Goal: Information Seeking & Learning: Check status

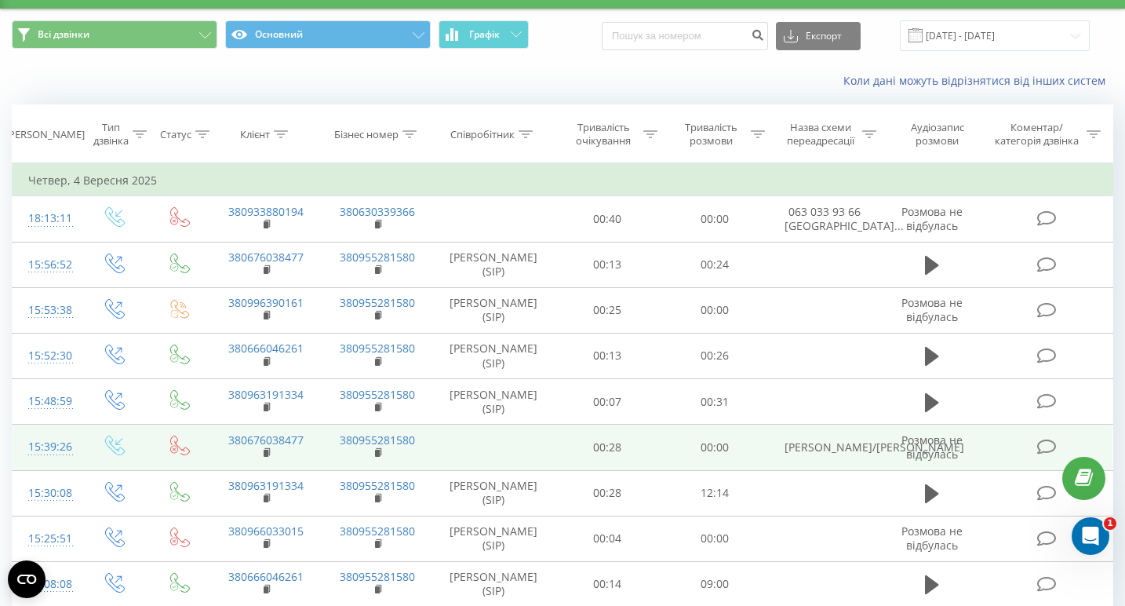
scroll to position [42, 0]
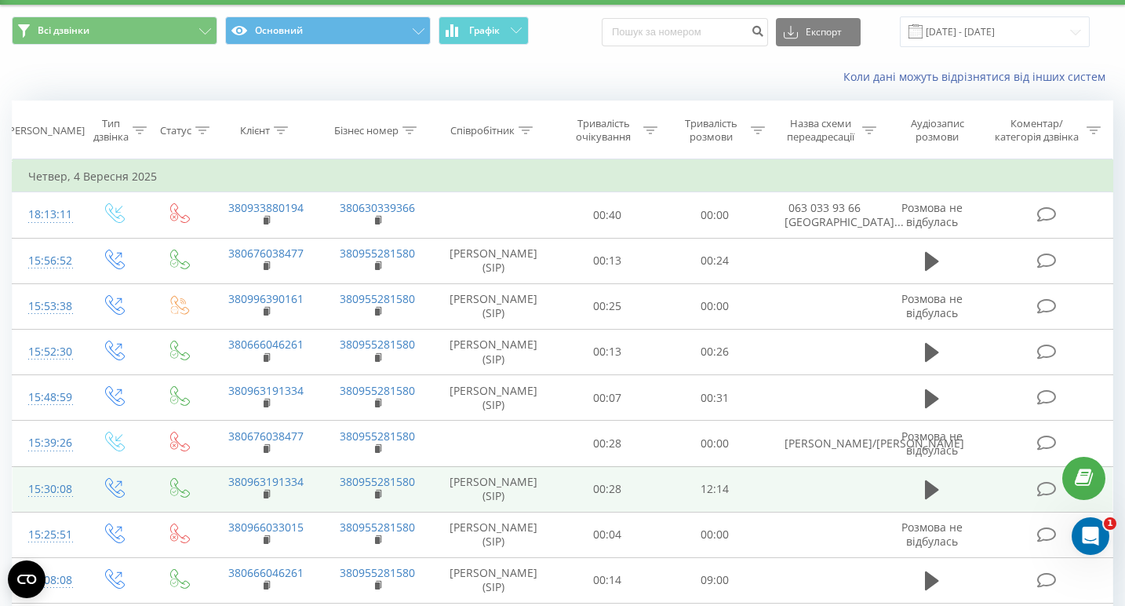
click at [1044, 498] on icon at bounding box center [1047, 489] width 20 height 16
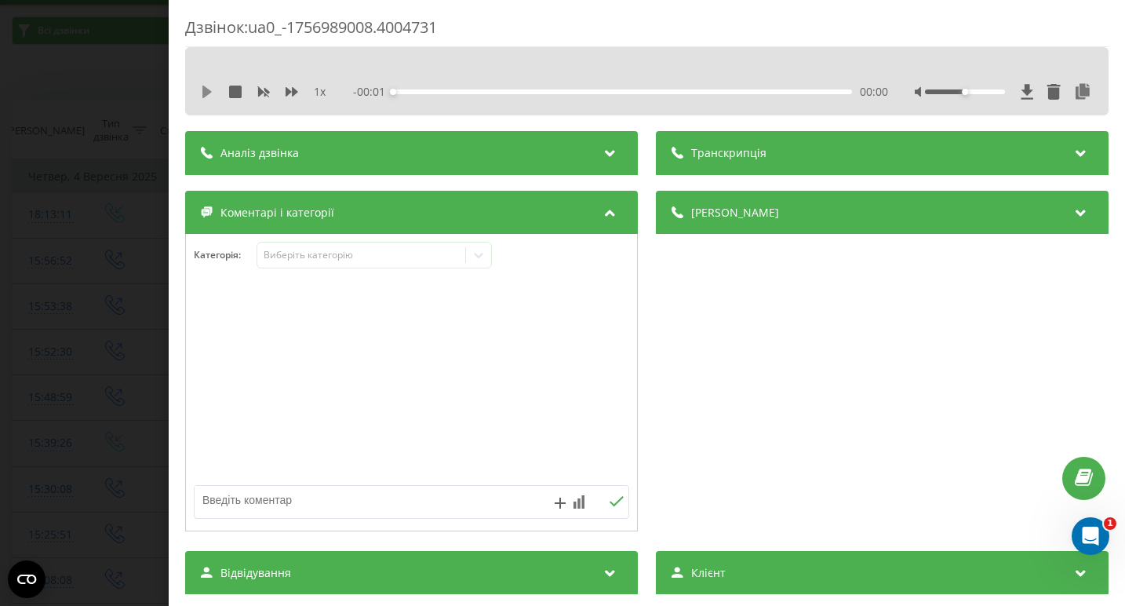
click at [209, 89] on icon at bounding box center [206, 92] width 9 height 13
click at [556, 93] on div "00:00" at bounding box center [622, 91] width 459 height 5
click at [142, 209] on div "Дзвінок : ua0_-1756989008.4004731 1 x - 12:03 00:05 00:05 Транскрипція Для AI-а…" at bounding box center [562, 303] width 1125 height 606
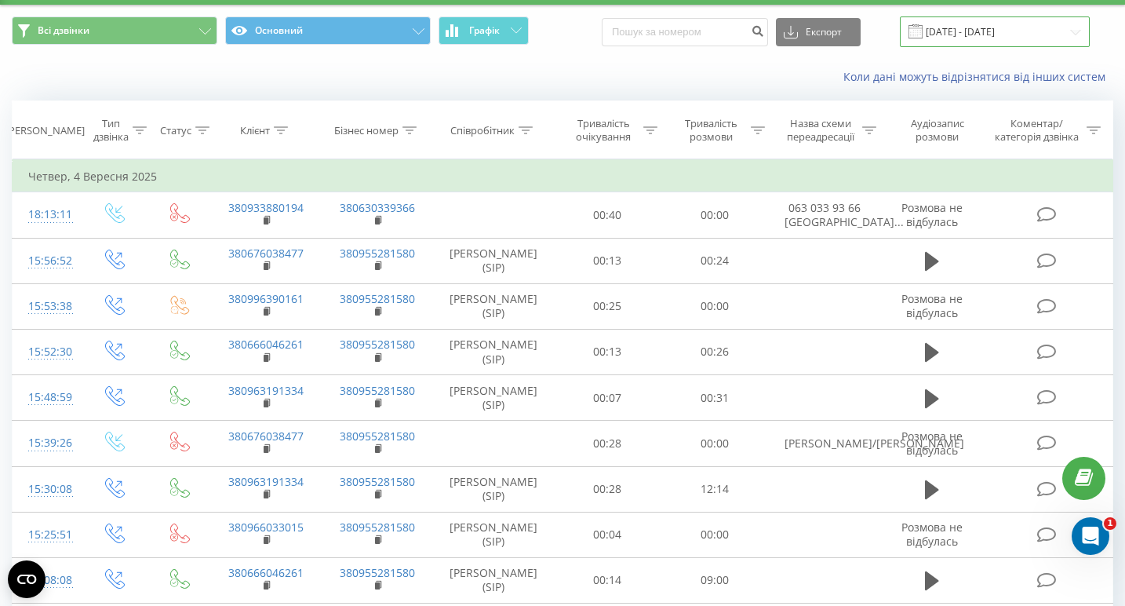
click at [987, 47] on input "[DATE] - [DATE]" at bounding box center [995, 31] width 190 height 31
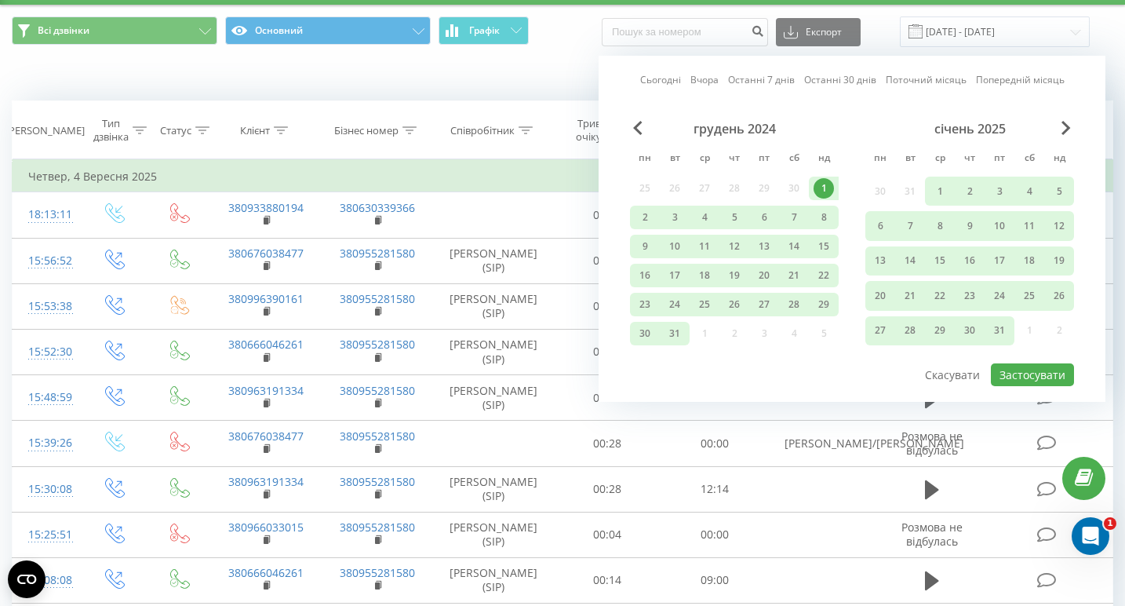
click at [654, 87] on link "Сьогодні" at bounding box center [660, 79] width 41 height 15
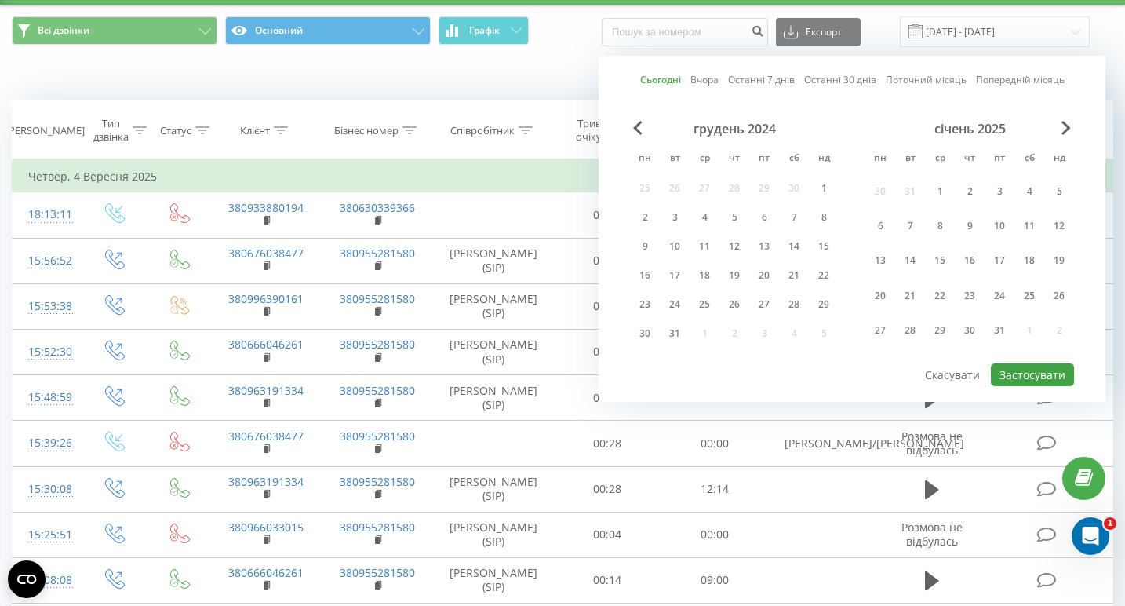
click at [1036, 385] on button "Застосувати" at bounding box center [1032, 374] width 83 height 23
type input "[DATE] - [DATE]"
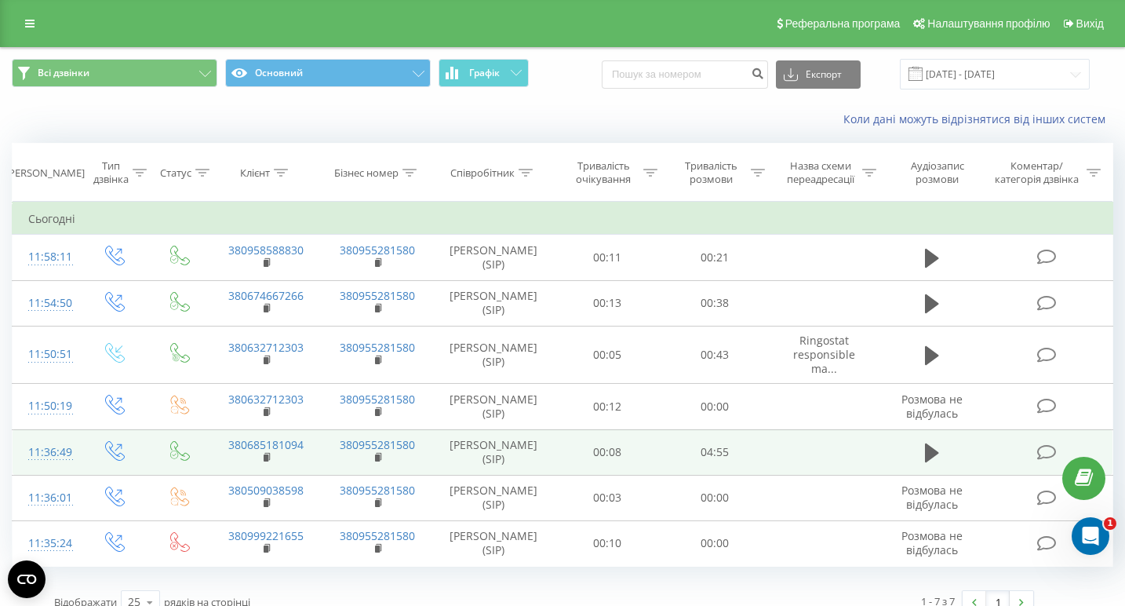
click at [1052, 451] on icon at bounding box center [1047, 452] width 20 height 16
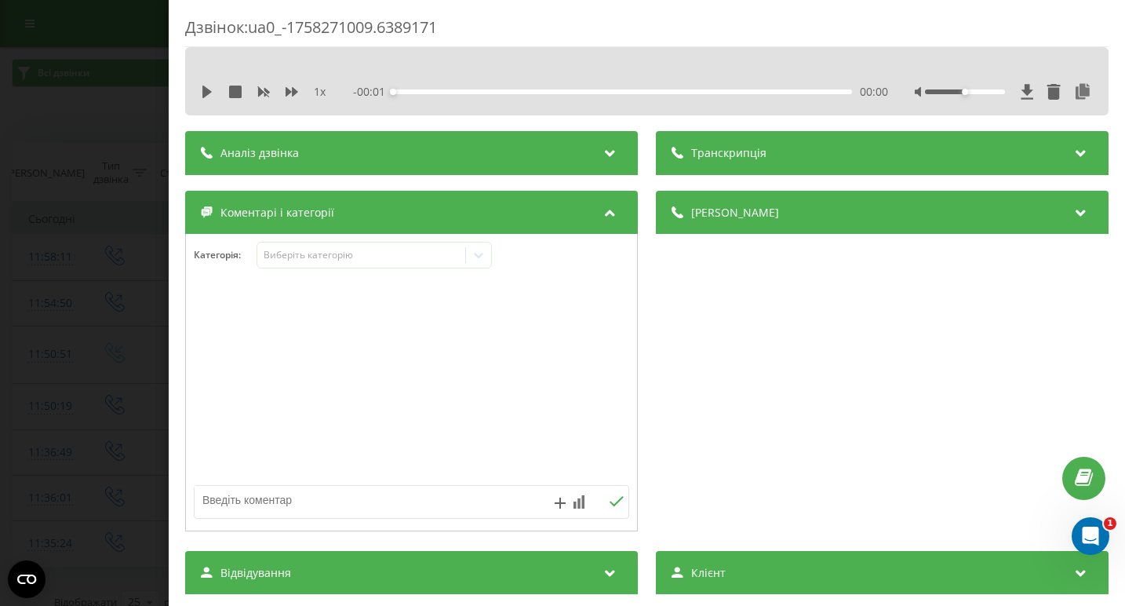
click at [199, 93] on div "1 x - 00:01 00:00 00:00" at bounding box center [647, 92] width 900 height 24
click at [205, 93] on icon at bounding box center [206, 92] width 9 height 13
click at [586, 93] on div "00:02" at bounding box center [622, 91] width 459 height 5
click at [210, 92] on icon at bounding box center [210, 92] width 3 height 13
click at [1083, 93] on icon at bounding box center [1083, 92] width 19 height 16
